Goal: Task Accomplishment & Management: Manage account settings

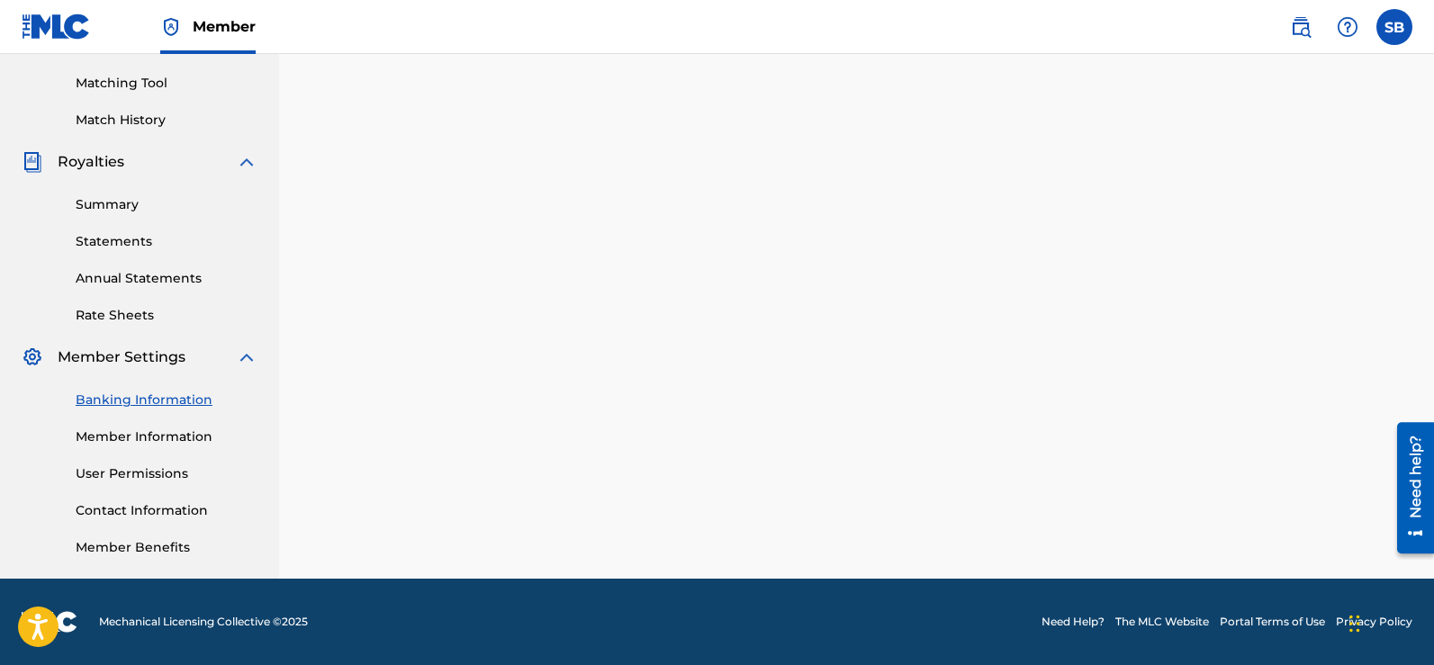
scroll to position [451, 0]
click at [1397, 18] on label at bounding box center [1394, 27] width 36 height 36
click at [1394, 27] on input "SB [PERSON_NAME] [EMAIL_ADDRESS][DOMAIN_NAME] Notification Preferences Profile …" at bounding box center [1394, 27] width 0 height 0
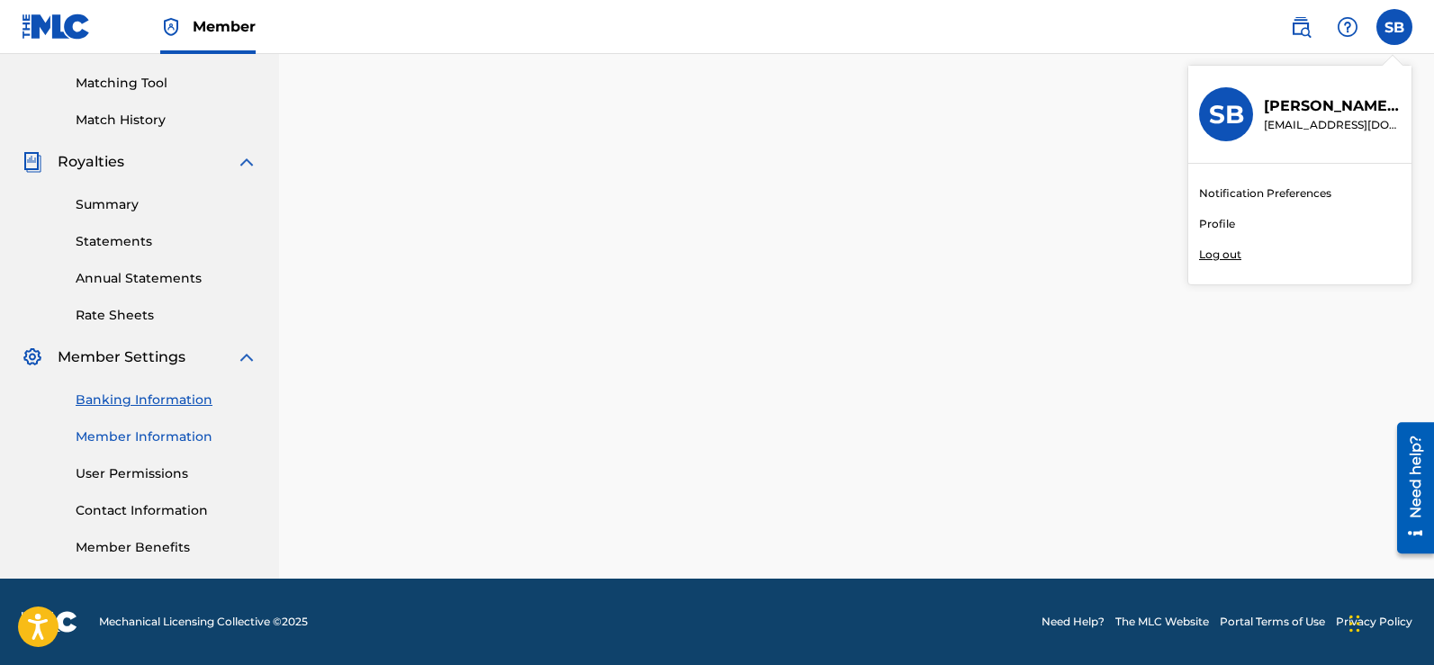
click at [86, 435] on link "Member Information" at bounding box center [167, 437] width 182 height 19
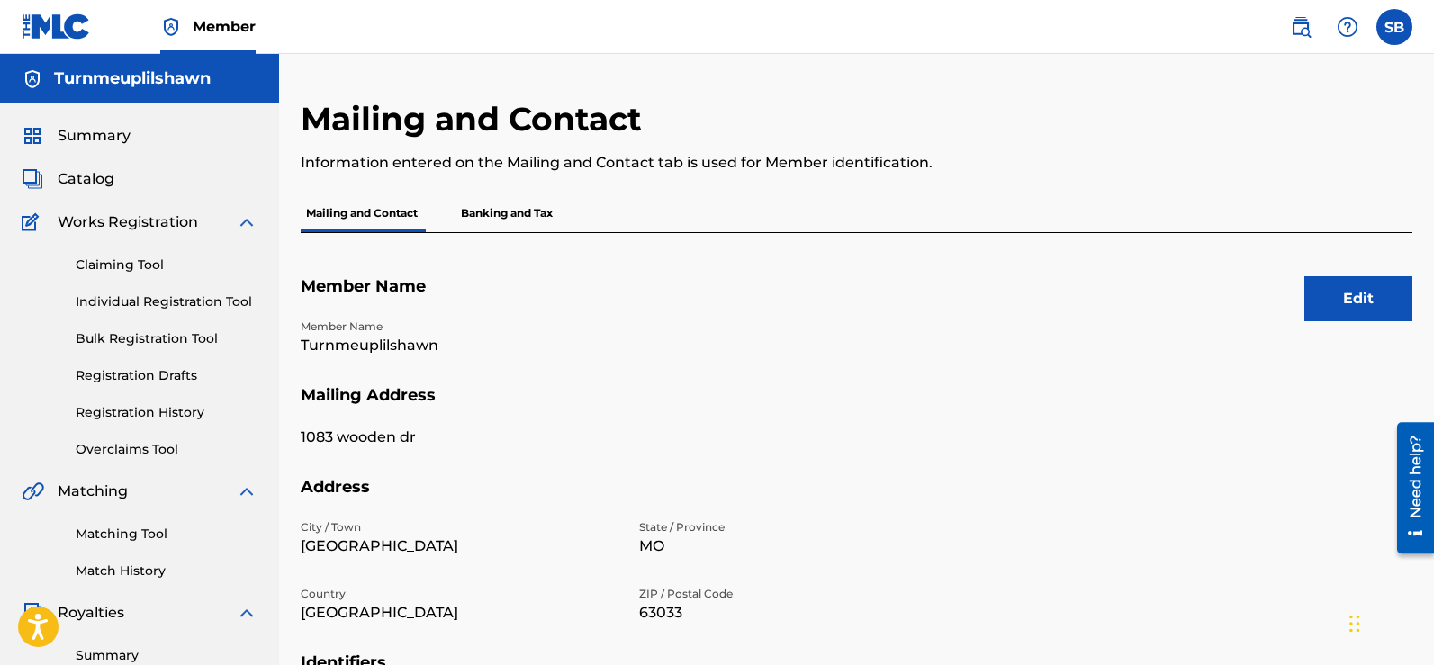
click at [250, 226] on img at bounding box center [247, 223] width 22 height 22
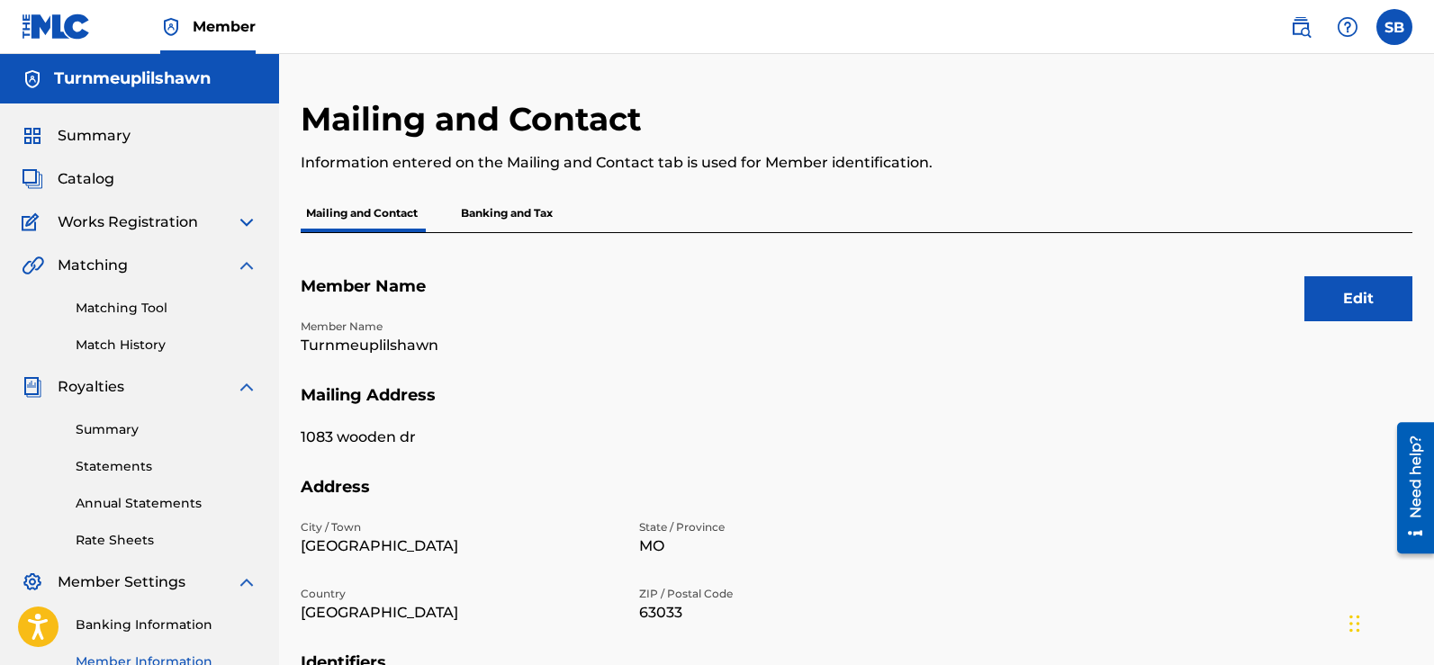
click at [259, 388] on div "Summary Catalog Works Registration Claiming Tool Individual Registration Tool B…" at bounding box center [139, 454] width 279 height 700
click at [153, 464] on link "Statements" at bounding box center [167, 466] width 182 height 19
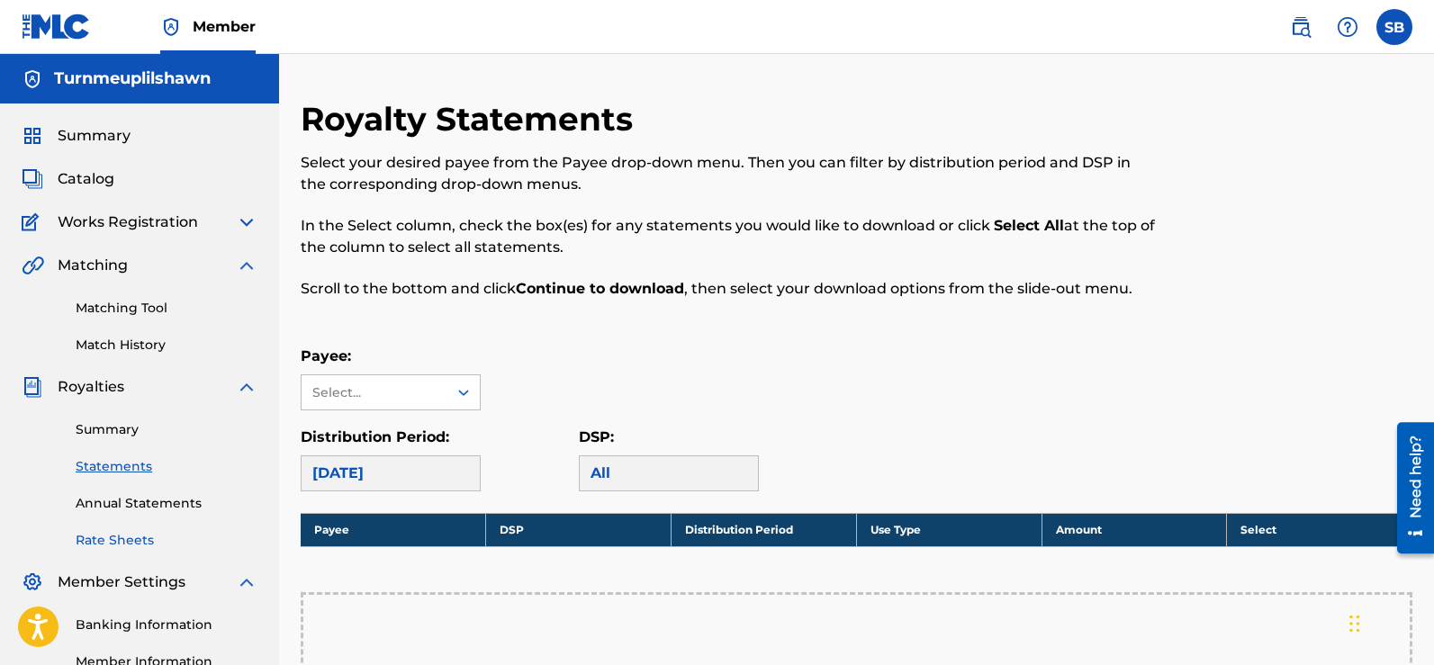
click at [123, 534] on link "Rate Sheets" at bounding box center [167, 540] width 182 height 19
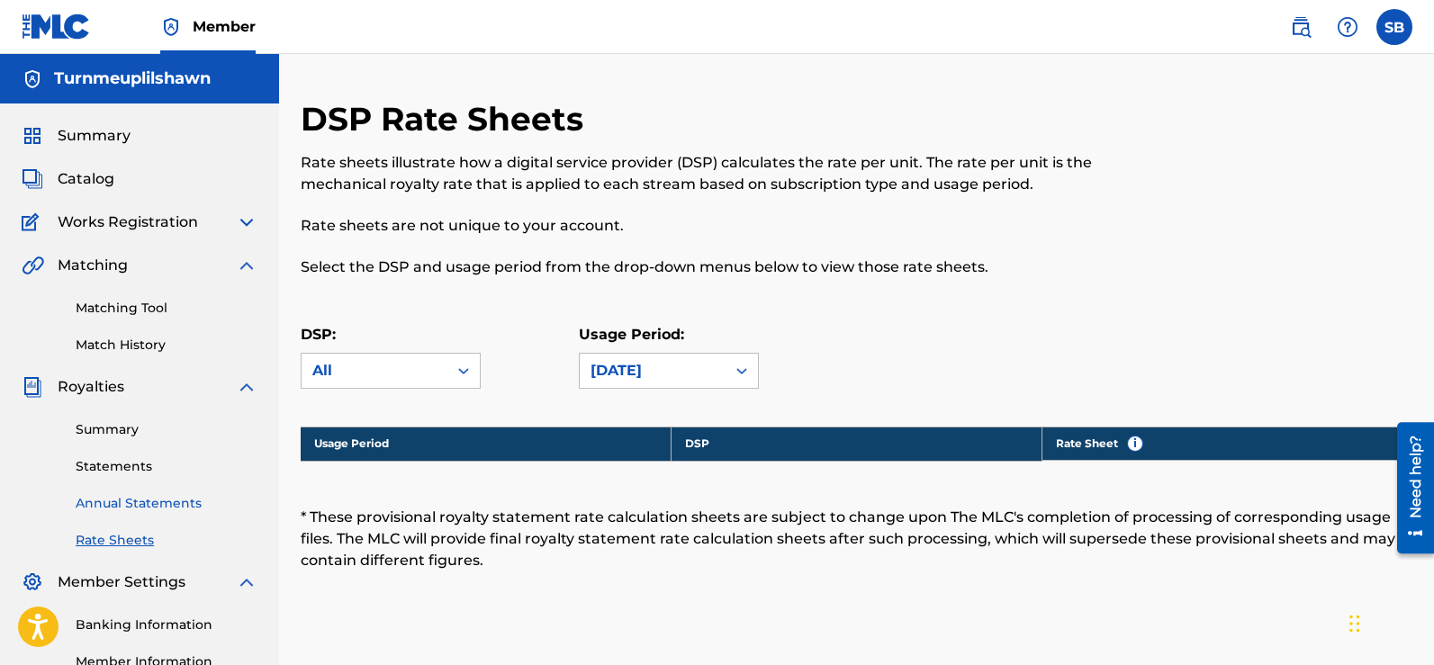
click at [135, 505] on link "Annual Statements" at bounding box center [167, 503] width 182 height 19
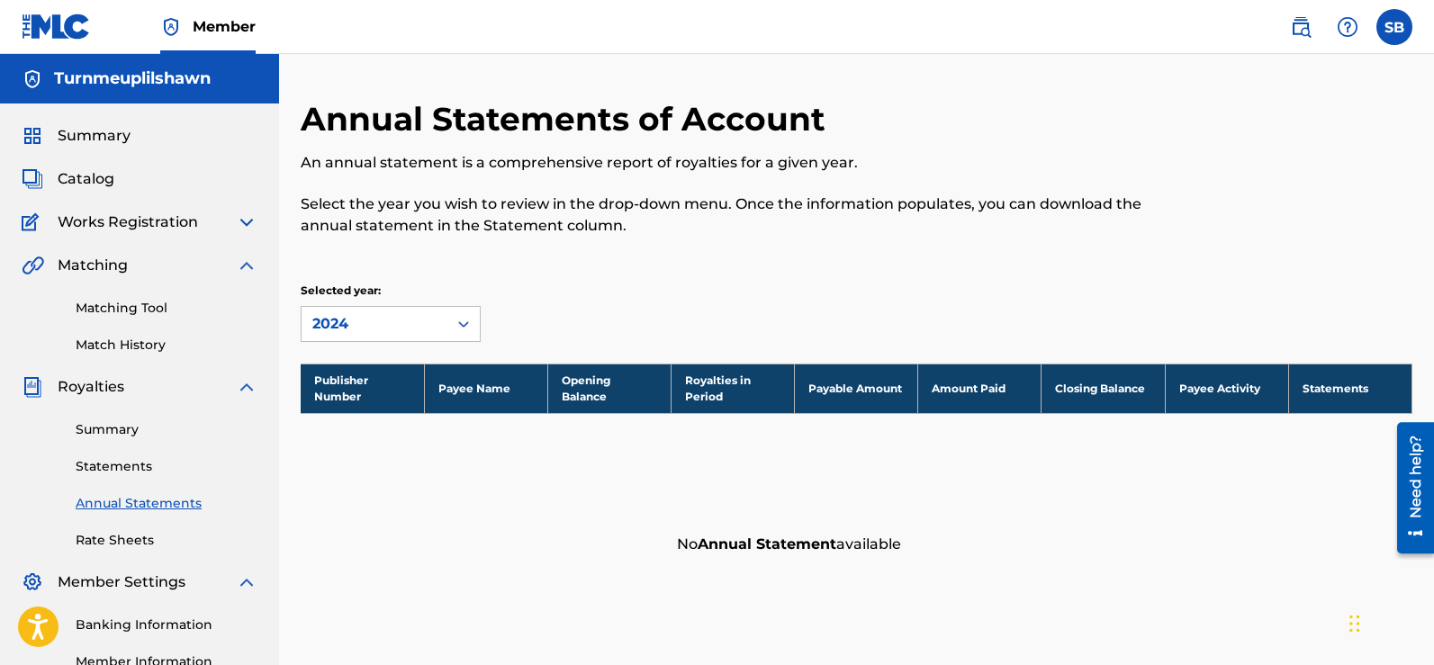
click at [247, 383] on img at bounding box center [247, 387] width 22 height 22
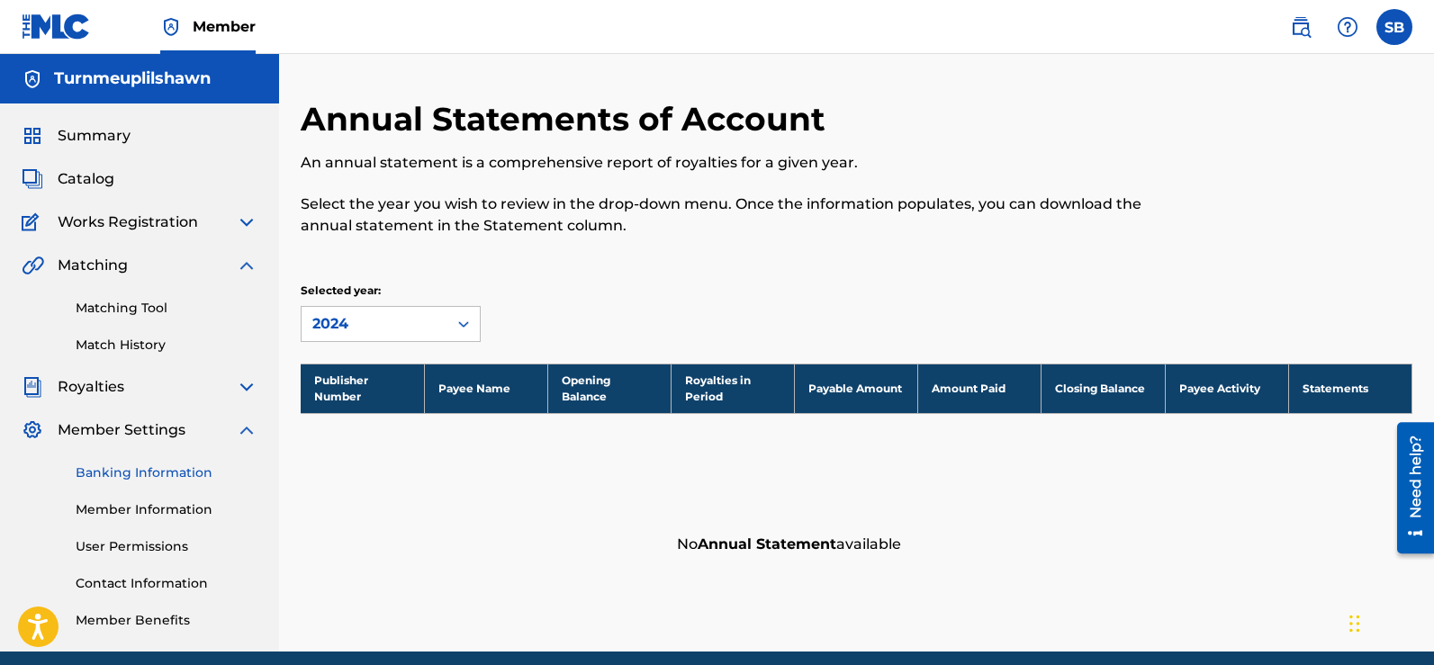
click at [140, 473] on link "Banking Information" at bounding box center [167, 473] width 182 height 19
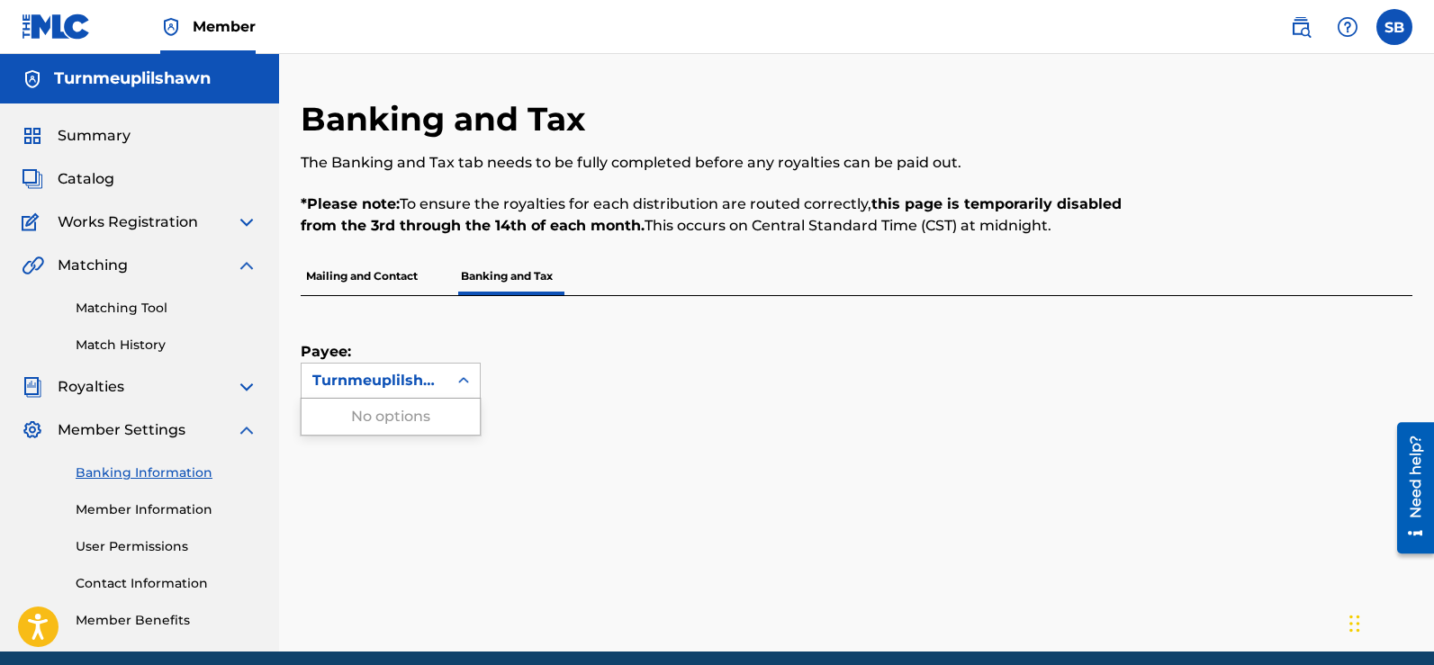
click at [395, 388] on div "Turnmeuplilshawn" at bounding box center [374, 381] width 124 height 22
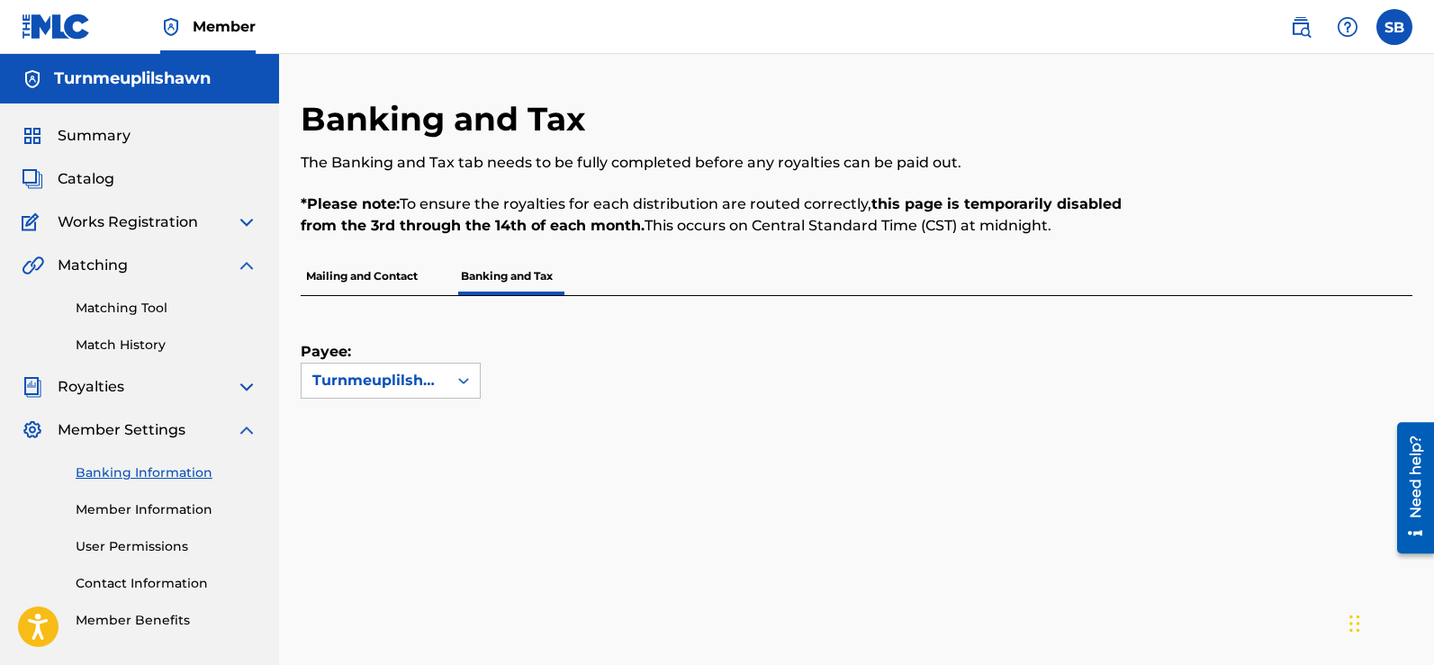
click at [518, 320] on div "Payee: Turnmeuplilshawn" at bounding box center [835, 347] width 1068 height 103
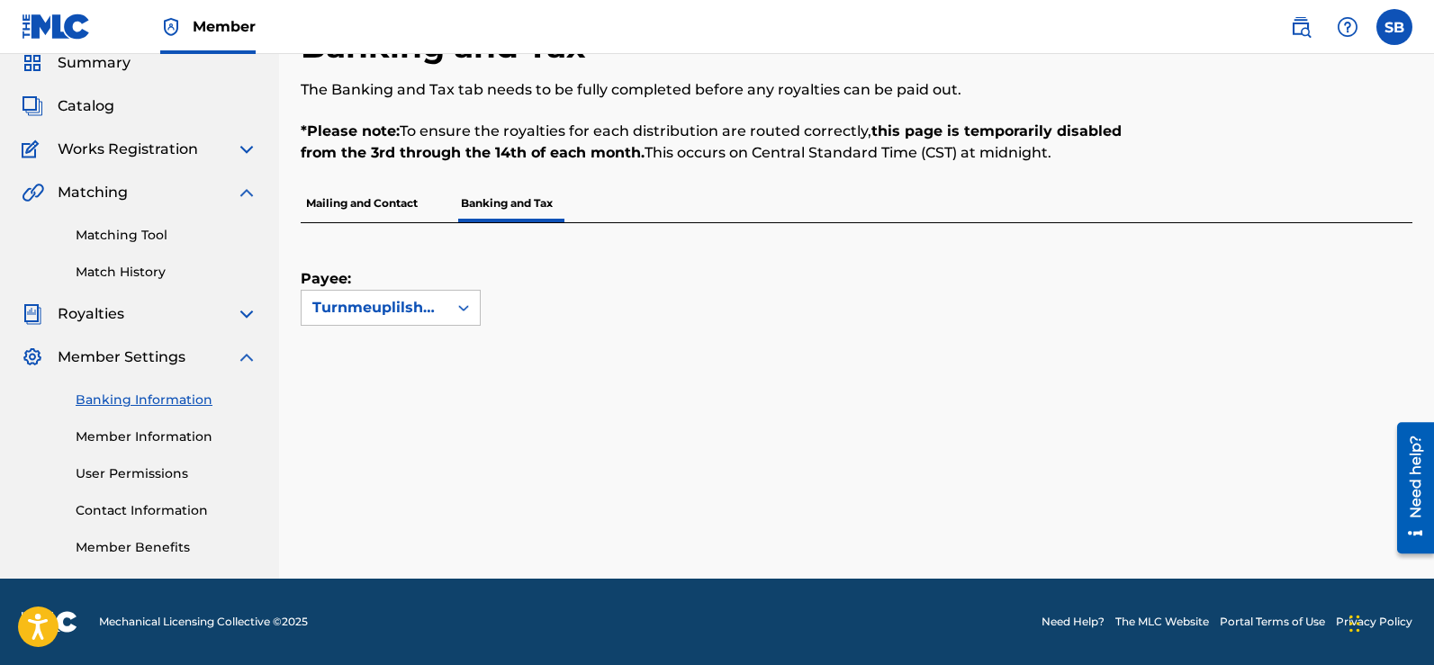
scroll to position [73, 0]
click at [376, 209] on p "Mailing and Contact" at bounding box center [362, 204] width 122 height 38
